Goal: Use online tool/utility: Utilize a website feature to perform a specific function

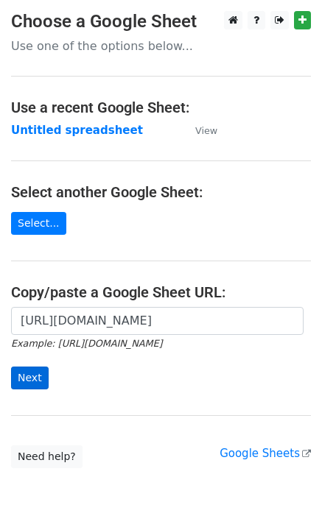
scroll to position [0, 323]
type input "[URL][DOMAIN_NAME]"
click at [38, 373] on input "Next" at bounding box center [30, 378] width 38 height 23
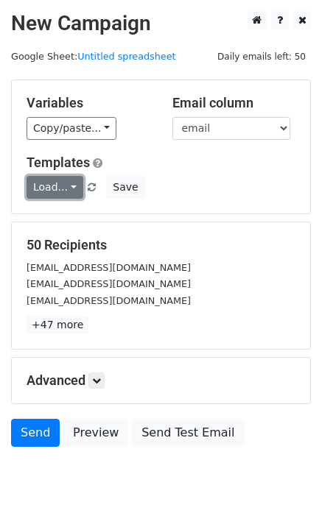
click at [60, 186] on link "Load..." at bounding box center [55, 187] width 57 height 23
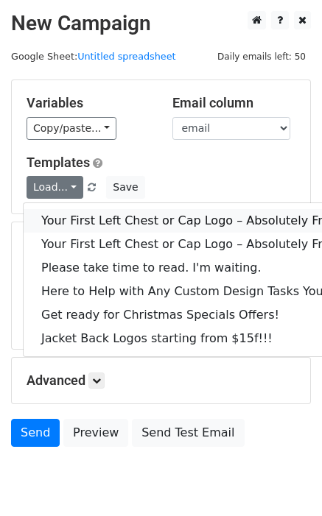
drag, startPoint x: 80, startPoint y: 211, endPoint x: 9, endPoint y: 253, distance: 82.9
click at [80, 212] on link "Your First Left Chest or Cap Logo – Absolutely Free" at bounding box center [199, 221] width 351 height 24
